Goal: Check status: Check status

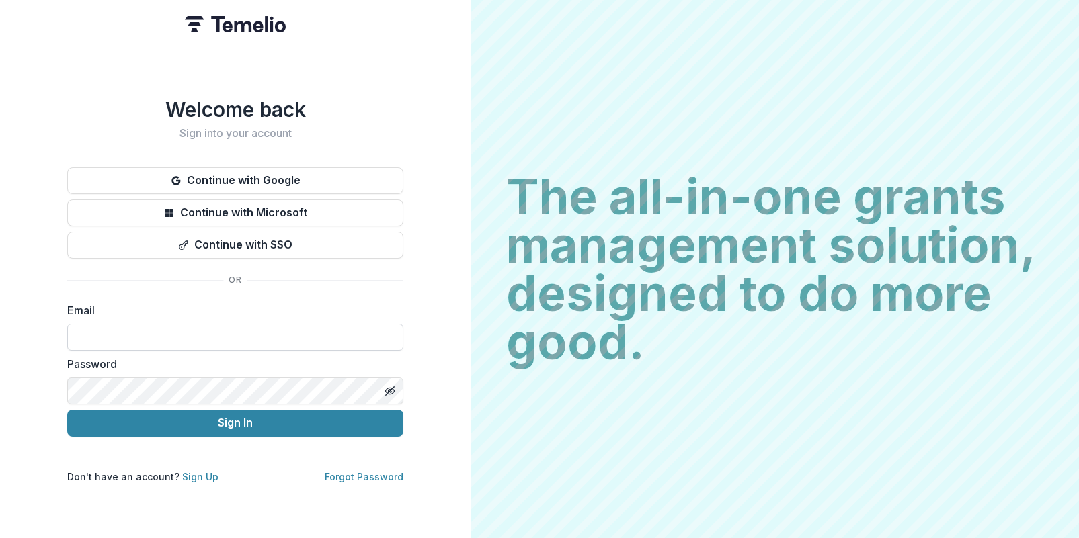
click at [133, 329] on input at bounding box center [235, 337] width 336 height 27
type input "**********"
click at [67, 410] on button "Sign In" at bounding box center [235, 423] width 336 height 27
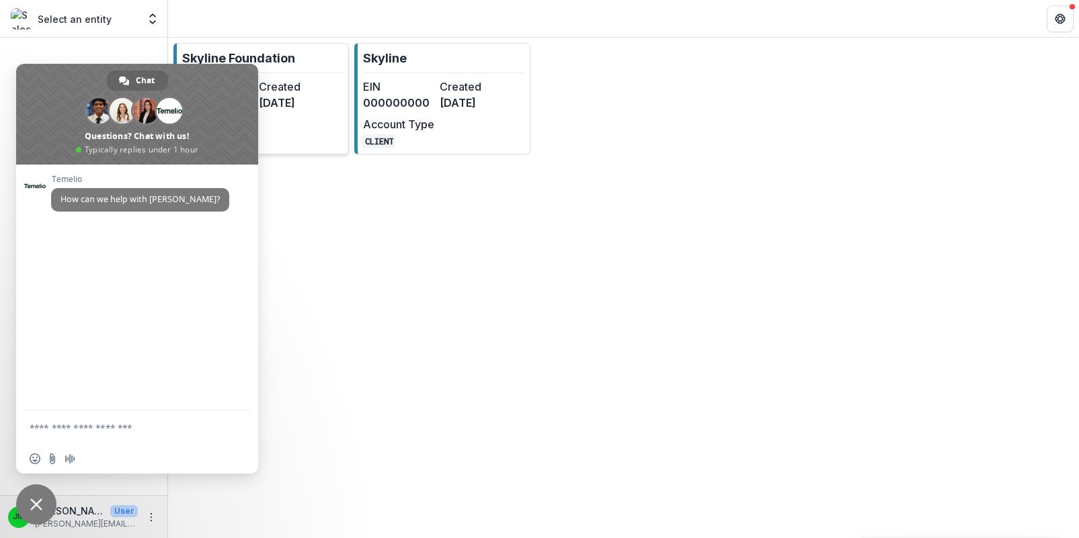
click at [249, 73] on span at bounding box center [137, 114] width 242 height 101
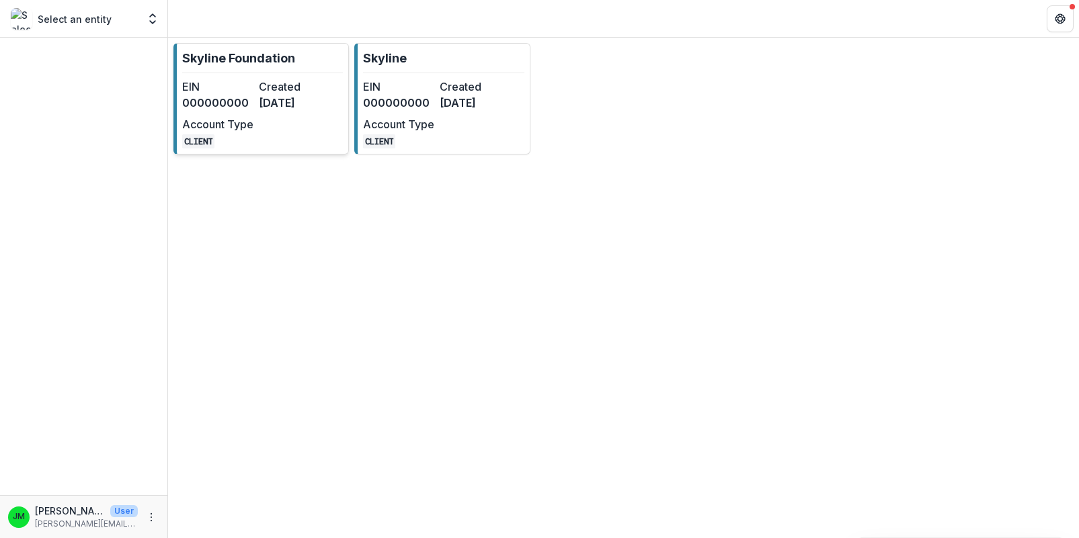
click at [245, 65] on p "Skyline Foundation" at bounding box center [238, 58] width 113 height 18
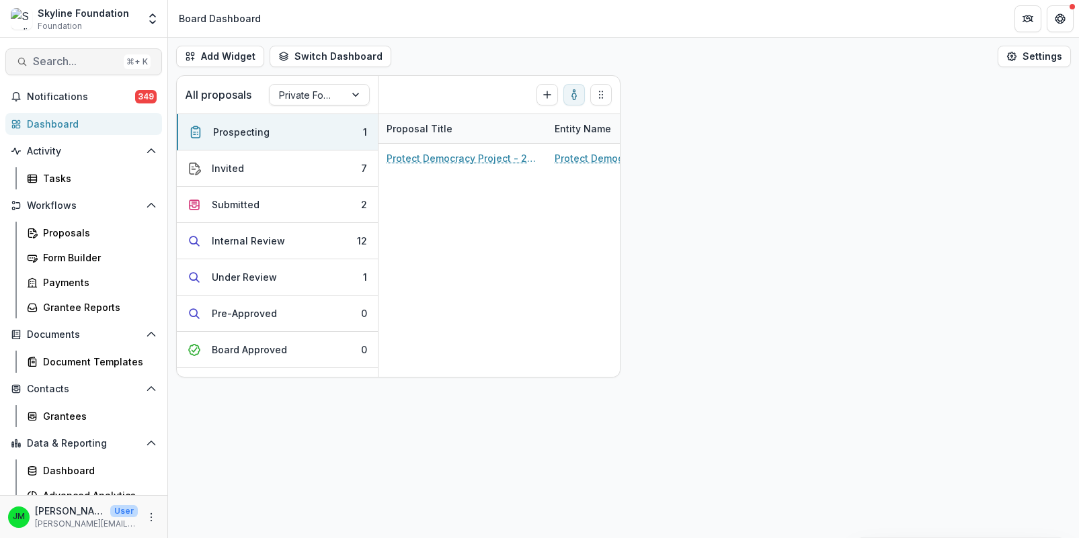
click at [87, 66] on span "Search..." at bounding box center [75, 61] width 85 height 13
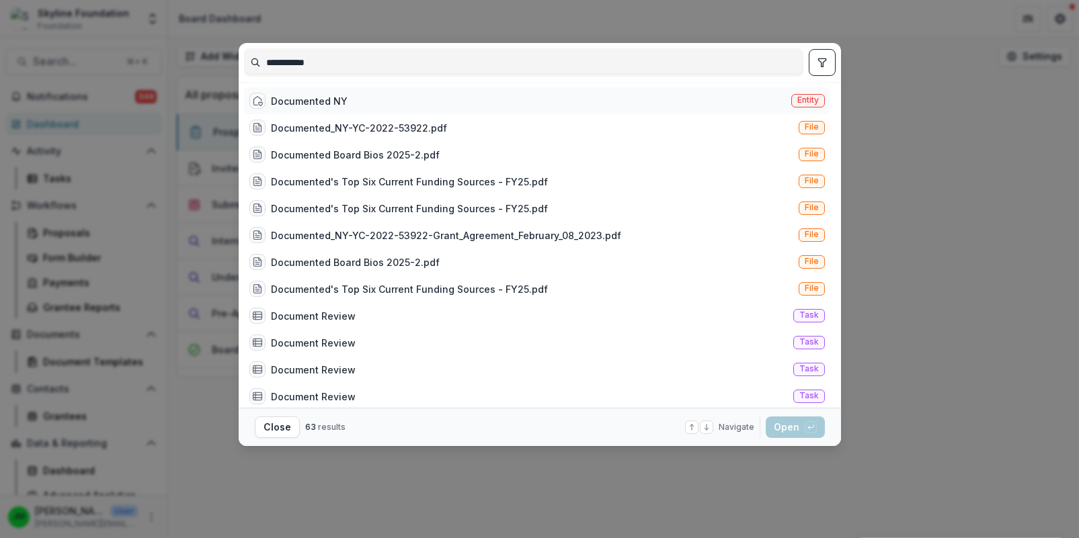
type input "**********"
click at [287, 98] on div "Documented NY" at bounding box center [309, 101] width 77 height 14
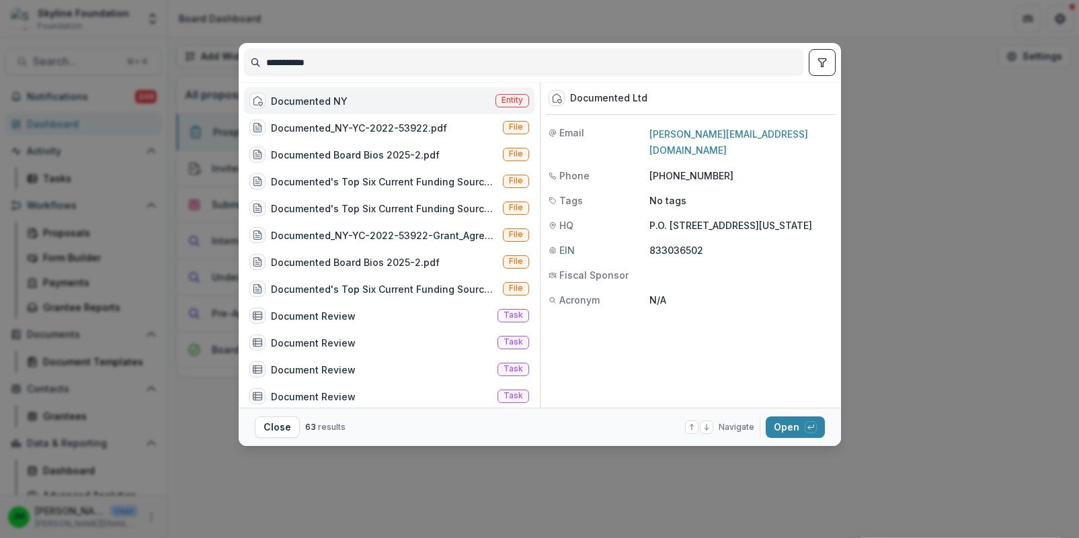
click at [287, 98] on div "Documented NY" at bounding box center [309, 101] width 77 height 14
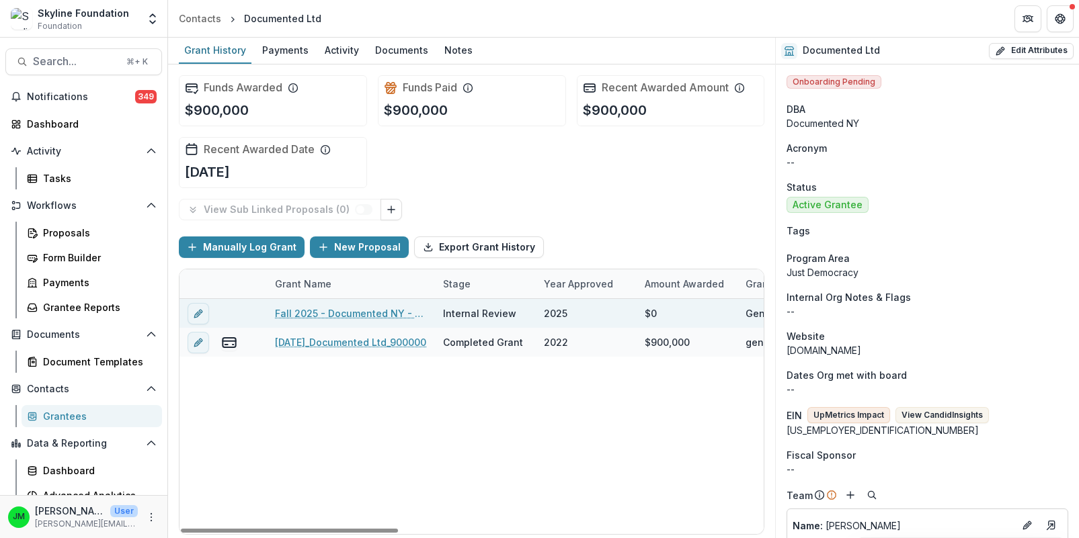
click at [365, 308] on link "Fall 2025 - Documented NY - Renewal Application" at bounding box center [351, 313] width 152 height 14
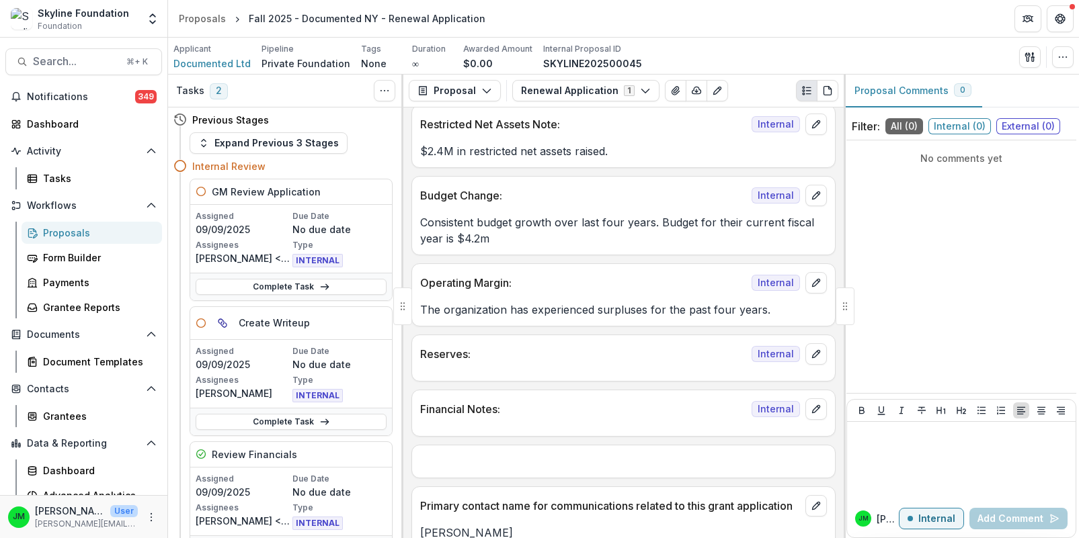
scroll to position [2175, 0]
